Goal: Transaction & Acquisition: Purchase product/service

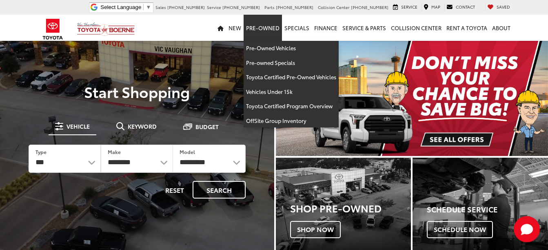
click at [261, 27] on link "Pre-Owned" at bounding box center [263, 28] width 38 height 26
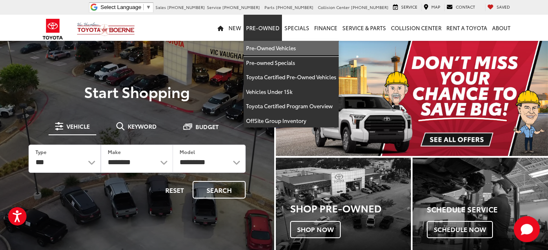
click at [265, 47] on link "Pre-Owned Vehicles" at bounding box center [291, 48] width 95 height 15
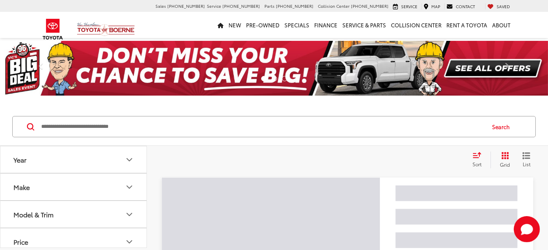
click at [126, 182] on icon "Make" at bounding box center [129, 187] width 10 height 10
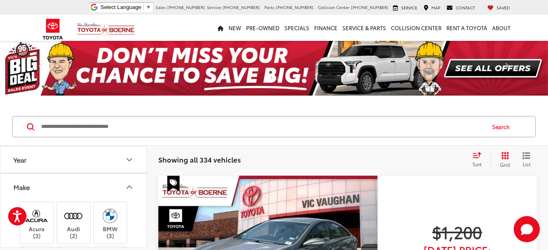
paste input "******"
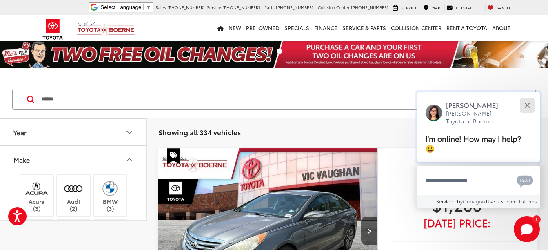
type input "******"
click at [526, 105] on div "Close" at bounding box center [526, 104] width 5 height 5
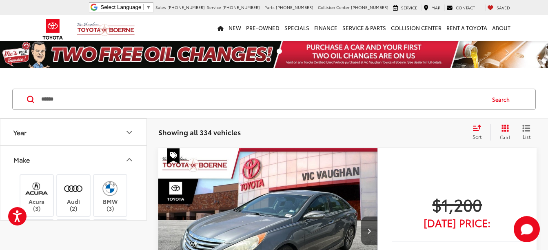
click at [503, 100] on button "Search" at bounding box center [502, 99] width 37 height 20
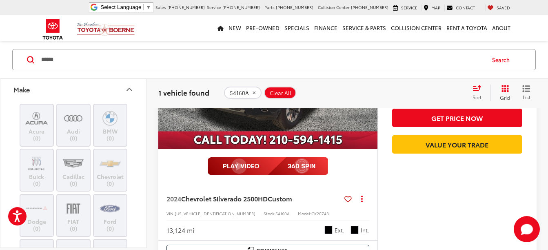
scroll to position [153, 0]
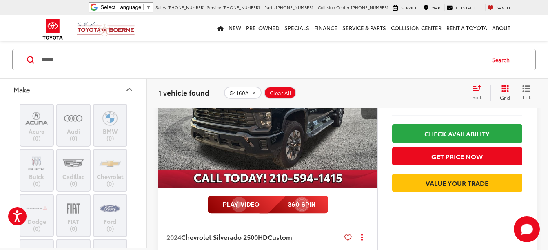
click at [301, 147] on img "2024 Chevrolet Silverado 2500HD Custom 0" at bounding box center [268, 104] width 220 height 165
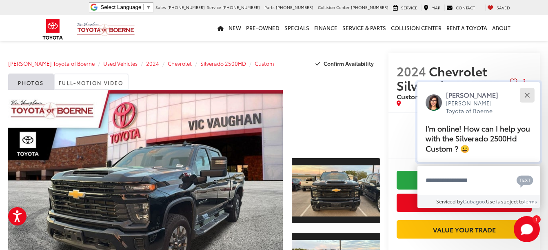
click at [527, 95] on div "Close" at bounding box center [526, 94] width 5 height 5
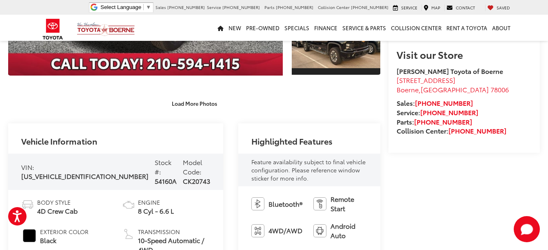
scroll to position [286, 0]
